Goal: Task Accomplishment & Management: Manage account settings

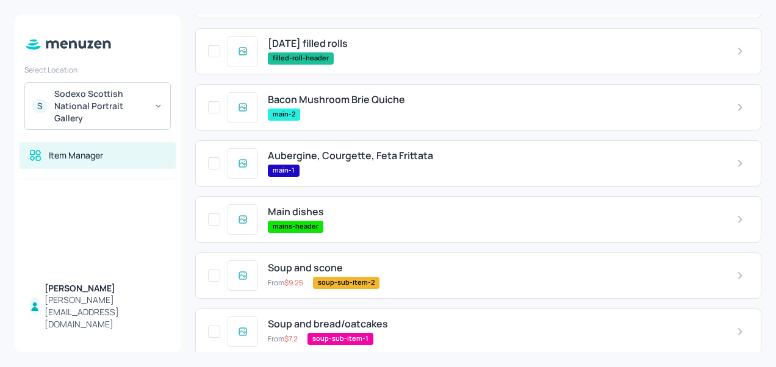
scroll to position [256, 0]
click at [737, 106] on icon at bounding box center [740, 108] width 15 height 15
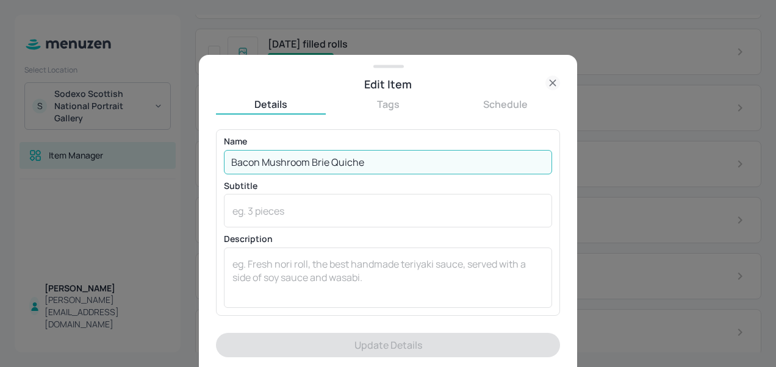
drag, startPoint x: 370, startPoint y: 165, endPoint x: 159, endPoint y: 156, distance: 211.3
click at [159, 156] on div "Edit Item Details Tags Schedule Name Bacon Mushroom Brie Quiche ​ Subtitle x ​ …" at bounding box center [388, 183] width 776 height 367
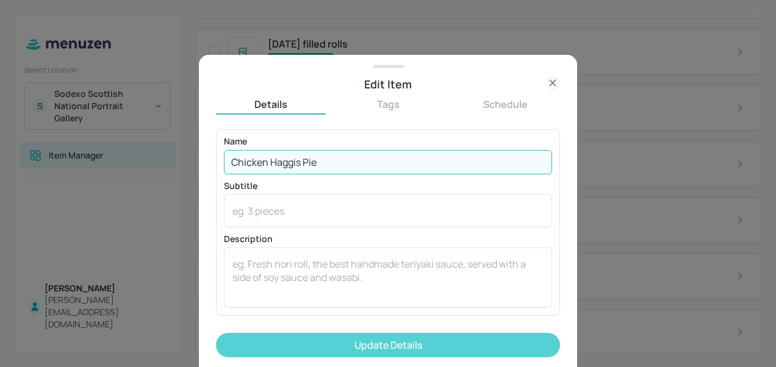
type input "Chicken Haggis Pie"
click at [315, 343] on button "Update Details" at bounding box center [388, 345] width 344 height 24
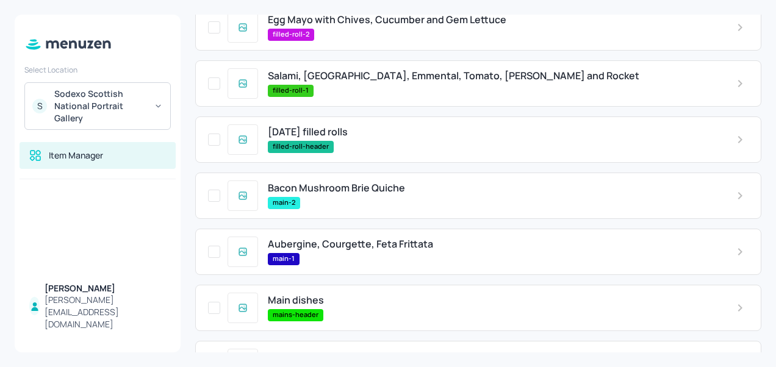
scroll to position [167, 0]
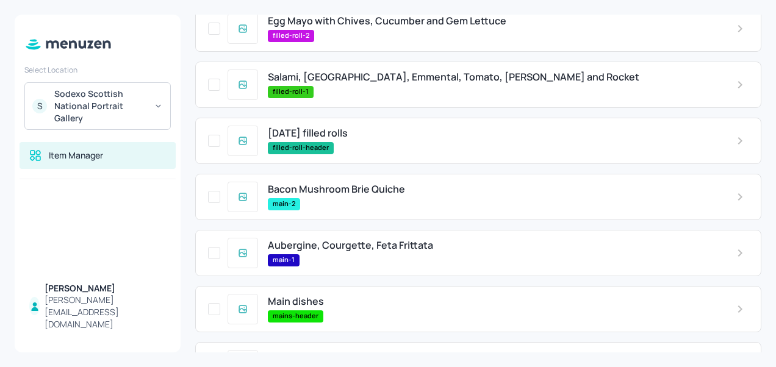
click at [735, 204] on icon at bounding box center [740, 197] width 15 height 15
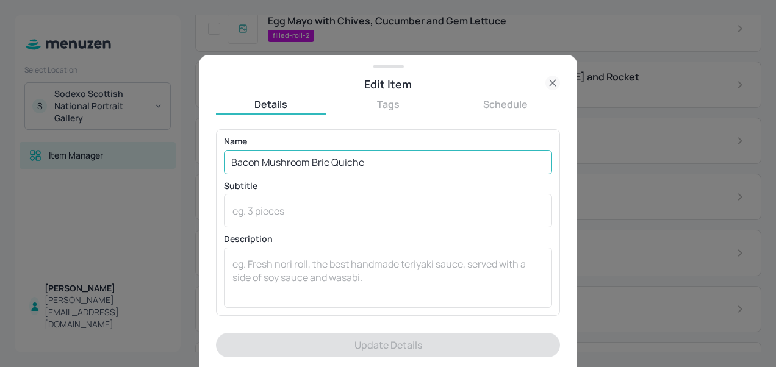
click at [372, 160] on input "Bacon Mushroom Brie Quiche" at bounding box center [388, 162] width 328 height 24
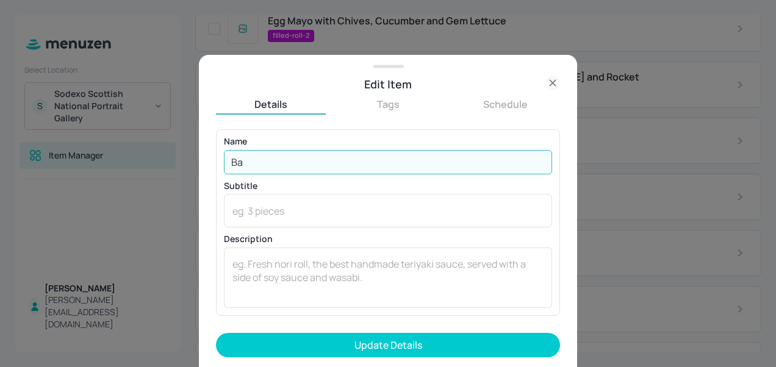
type input "B"
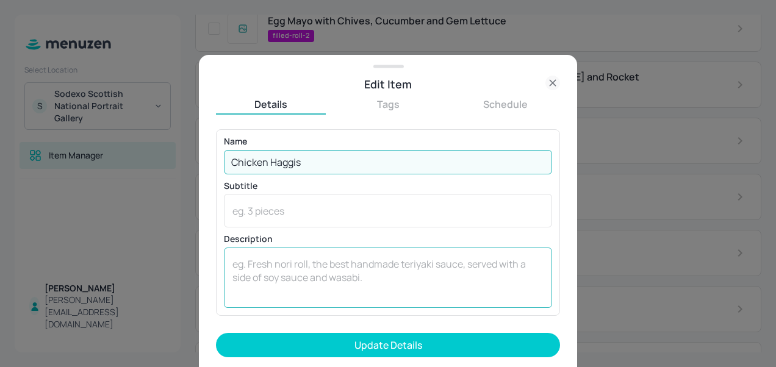
drag, startPoint x: 372, startPoint y: 160, endPoint x: 375, endPoint y: 265, distance: 105.0
click at [375, 265] on div "Name Chicken Haggis ​ Subtitle x ​ Description x ​" at bounding box center [388, 222] width 328 height 170
type input "Chicken Haggis Pie"
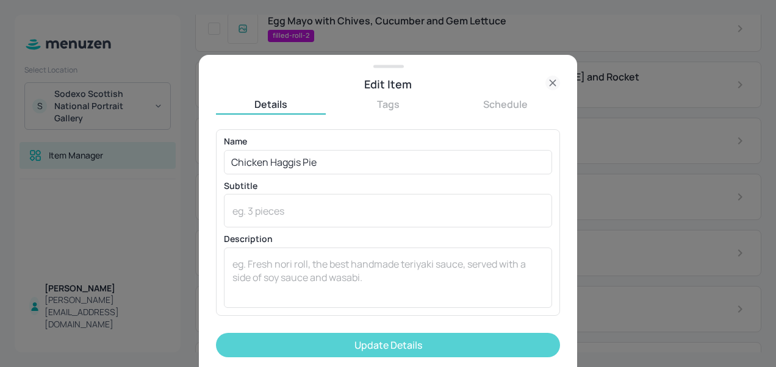
click at [376, 344] on button "Update Details" at bounding box center [388, 345] width 344 height 24
